Goal: Check status: Check status

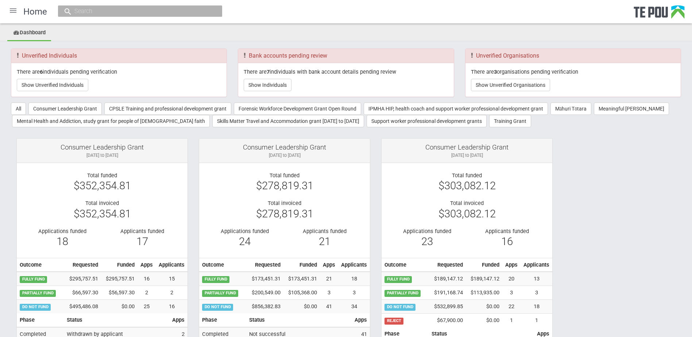
click at [185, 7] on div at bounding box center [140, 10] width 164 height 11
click at [185, 7] on input "text" at bounding box center [136, 11] width 128 height 8
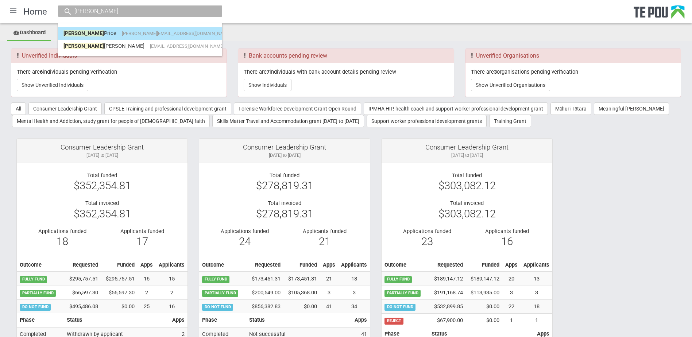
type input "shane"
click at [122, 35] on span "shane.price@thinkhauora.nz" at bounding box center [176, 33] width 109 height 5
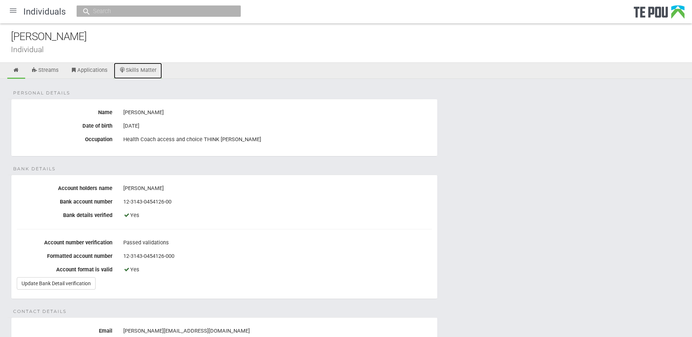
click at [135, 67] on link "Skills Matter" at bounding box center [138, 71] width 49 height 16
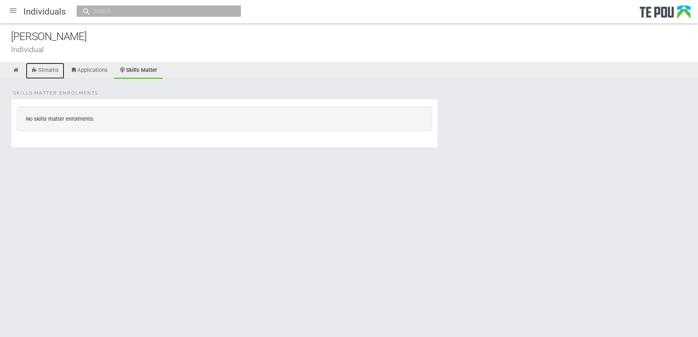
click at [57, 68] on link "Streams" at bounding box center [45, 71] width 38 height 16
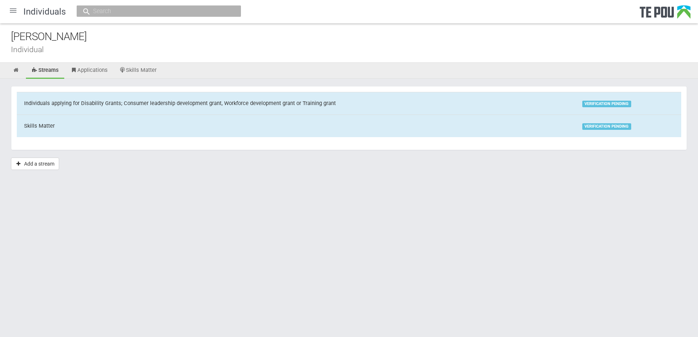
click at [94, 69] on link "Applications" at bounding box center [89, 71] width 48 height 16
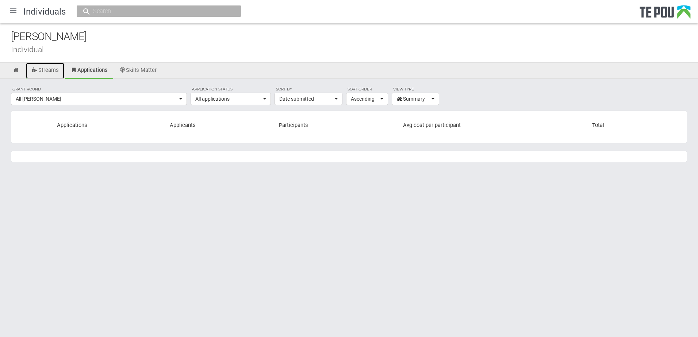
click at [48, 68] on link "Streams" at bounding box center [45, 71] width 38 height 16
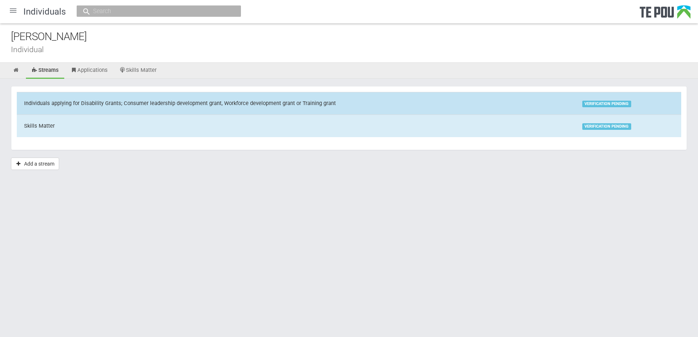
click at [111, 101] on div "Individuals applying for Disability Grants; Consumer leadership development gra…" at bounding box center [180, 104] width 312 height 8
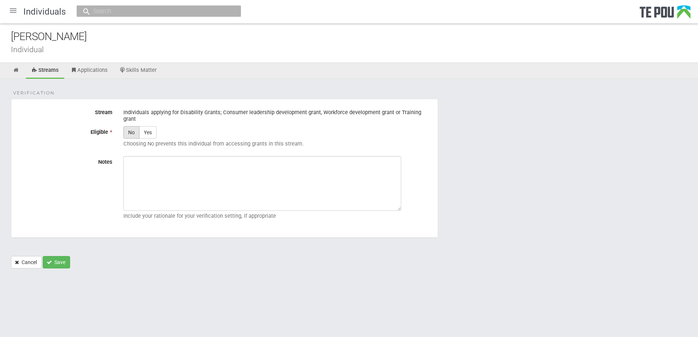
click at [134, 129] on label "No" at bounding box center [131, 132] width 16 height 12
radio input "true"
click at [60, 256] on button "Save" at bounding box center [56, 262] width 27 height 12
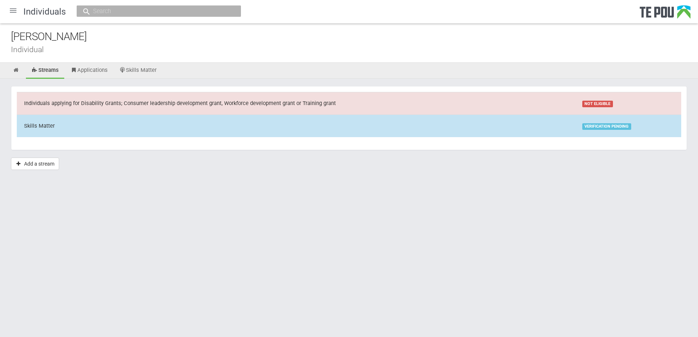
click at [116, 129] on td "Skills Matter" at bounding box center [296, 126] width 558 height 22
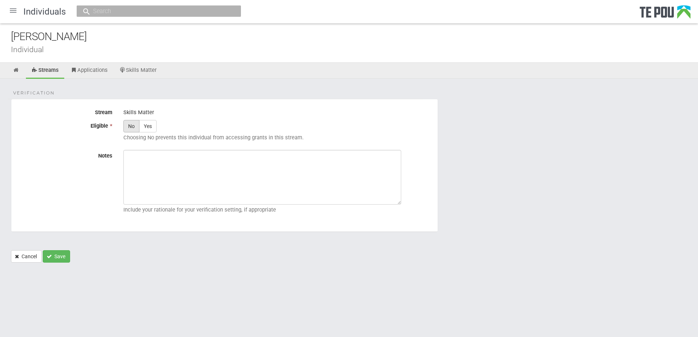
click at [134, 126] on label "No" at bounding box center [131, 126] width 16 height 12
radio input "true"
click at [57, 254] on button "Save" at bounding box center [56, 256] width 27 height 12
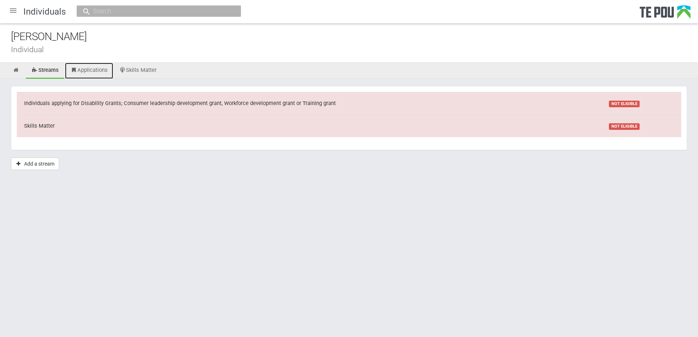
click at [95, 73] on link "Applications" at bounding box center [89, 71] width 48 height 16
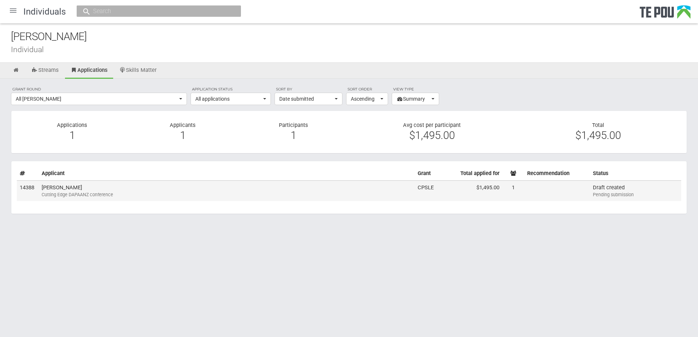
click at [108, 188] on td "[PERSON_NAME] Cutting Edge DAPAANZ conference" at bounding box center [227, 191] width 376 height 20
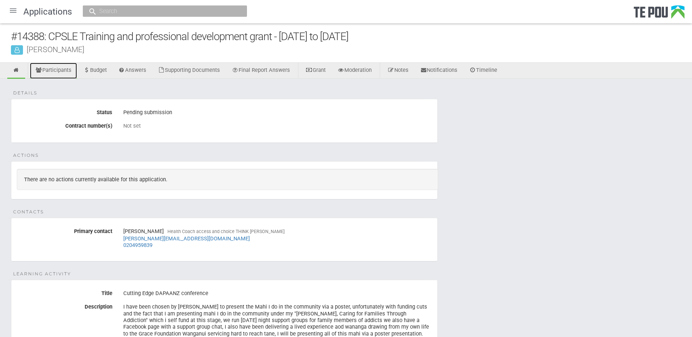
click at [58, 70] on link "Participants" at bounding box center [53, 71] width 47 height 16
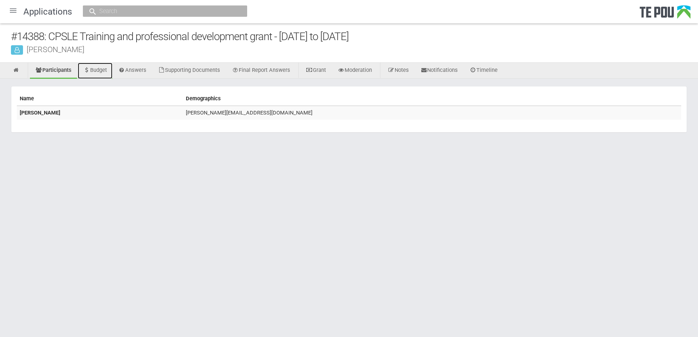
click at [97, 73] on link "Budget" at bounding box center [95, 71] width 35 height 16
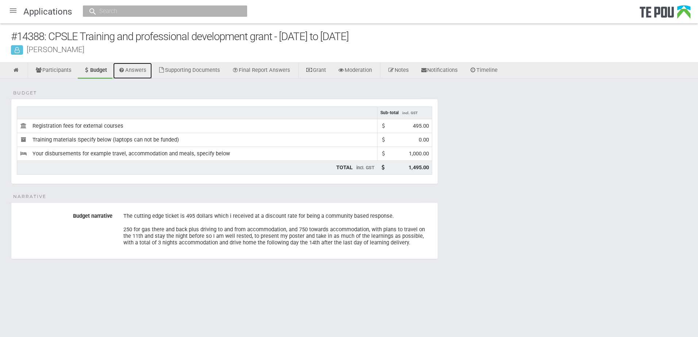
click at [130, 70] on link "Answers" at bounding box center [132, 71] width 39 height 16
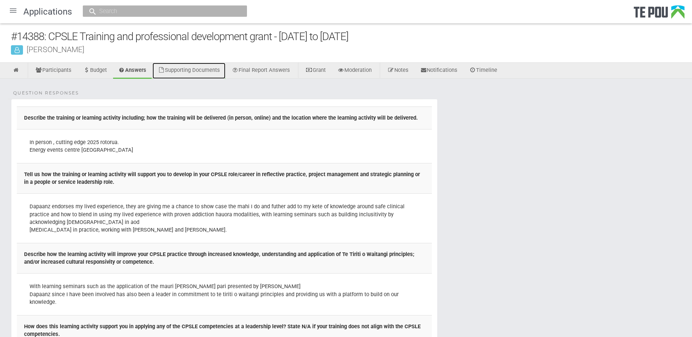
click at [180, 63] on link "Supporting Documents" at bounding box center [189, 71] width 73 height 16
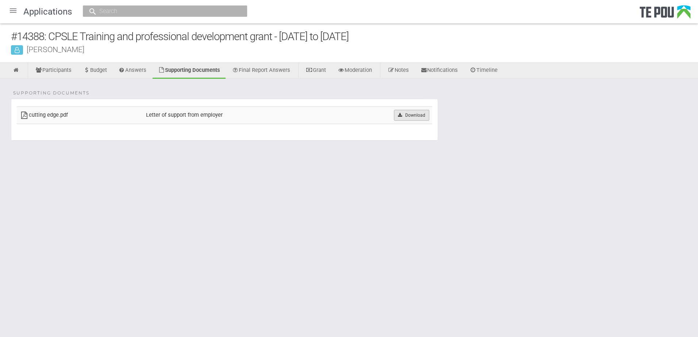
click at [402, 113] on icon at bounding box center [399, 115] width 5 height 4
click at [373, 69] on link "Moderation" at bounding box center [354, 71] width 45 height 16
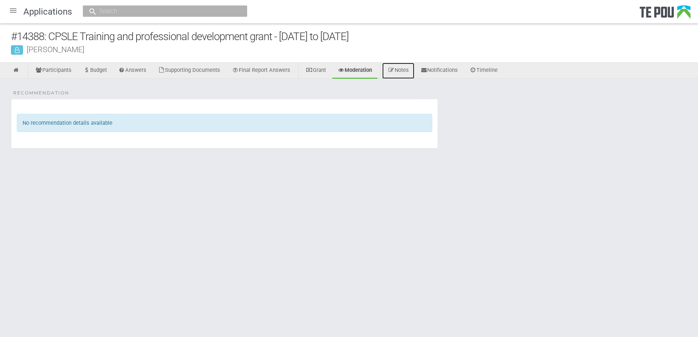
click at [403, 70] on link "Notes" at bounding box center [398, 71] width 32 height 16
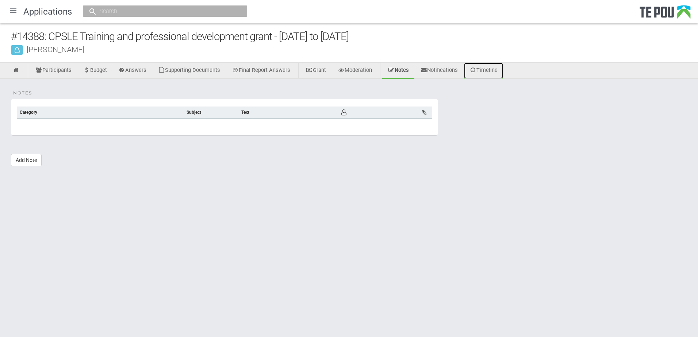
click at [492, 71] on link "Timeline" at bounding box center [483, 71] width 39 height 16
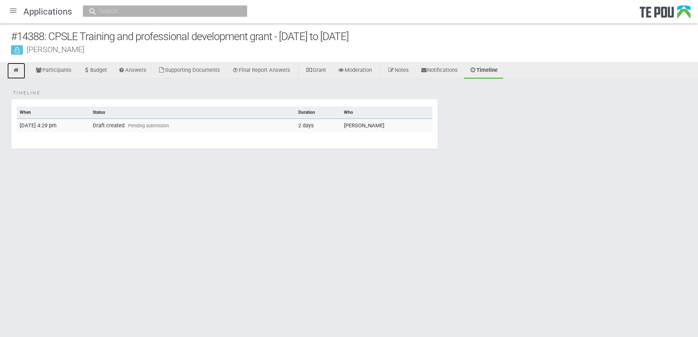
click at [16, 68] on icon at bounding box center [16, 70] width 7 height 5
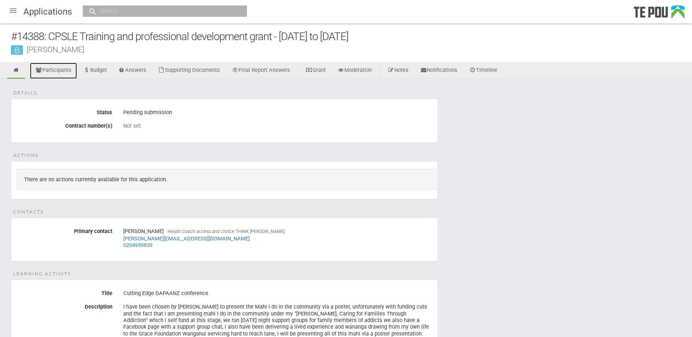
click at [55, 70] on link "Participants" at bounding box center [53, 71] width 47 height 16
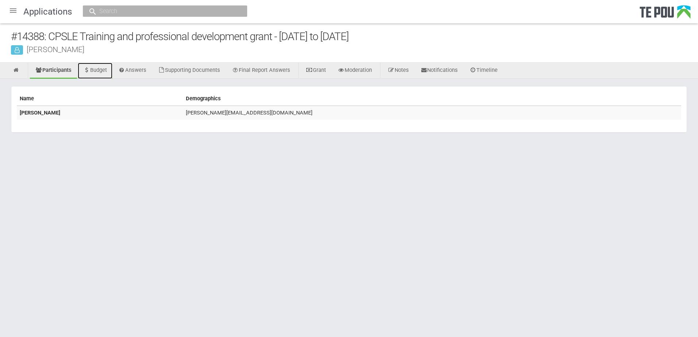
click at [100, 70] on link "Budget" at bounding box center [95, 71] width 35 height 16
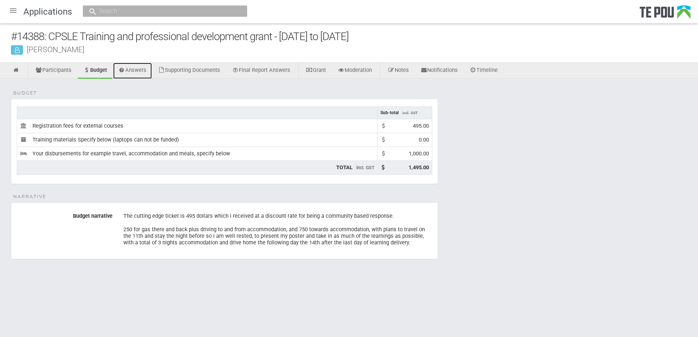
click at [144, 71] on link "Answers" at bounding box center [132, 71] width 39 height 16
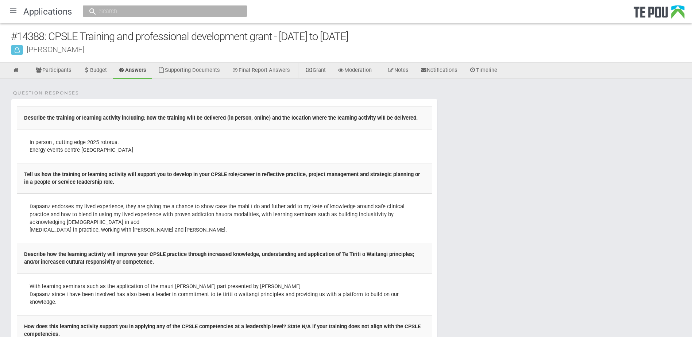
click at [14, 11] on div at bounding box center [13, 11] width 18 height 18
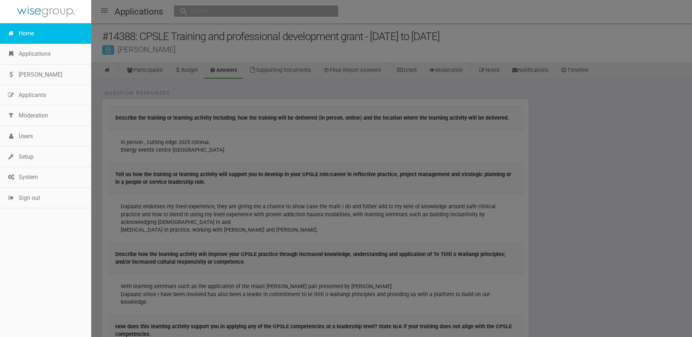
click at [28, 35] on link "Home" at bounding box center [45, 33] width 91 height 20
